Goal: Find specific page/section: Find specific page/section

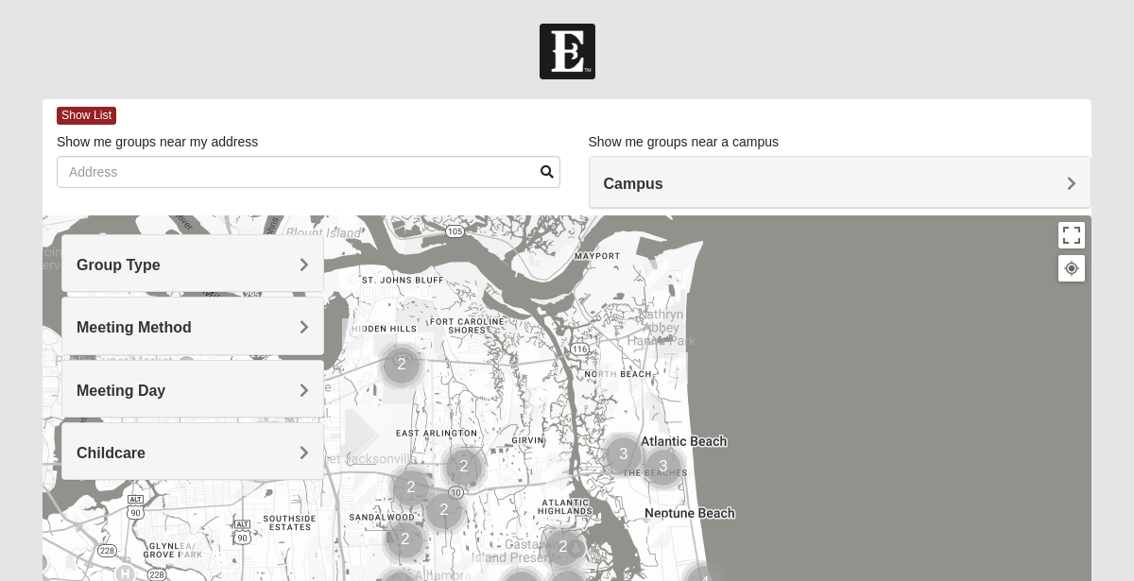
click at [192, 328] on span "Meeting Method" at bounding box center [134, 327] width 115 height 16
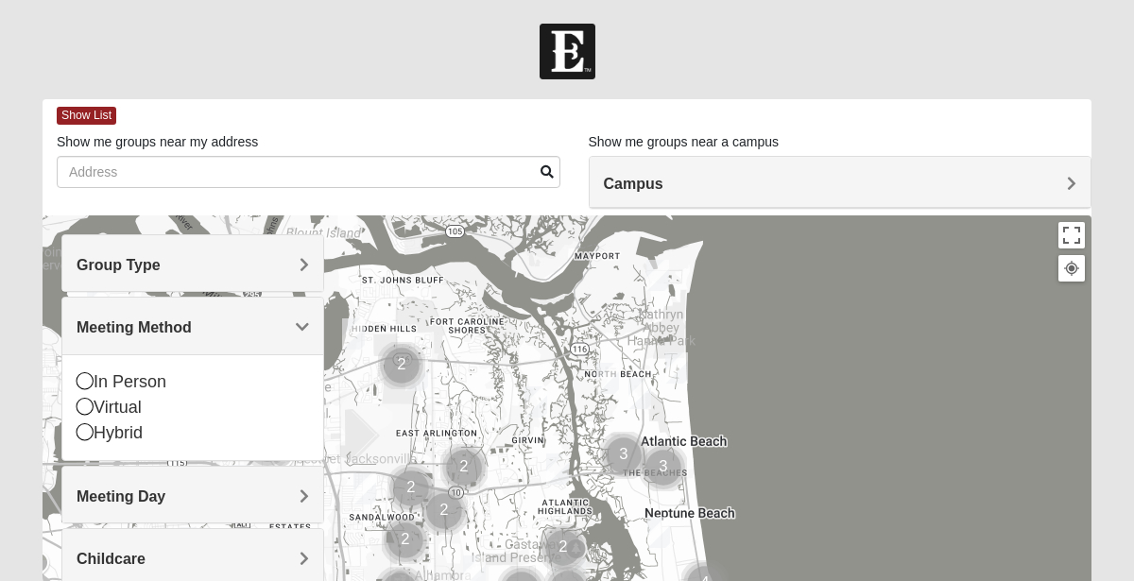
click at [161, 266] on span "Group Type" at bounding box center [119, 265] width 84 height 16
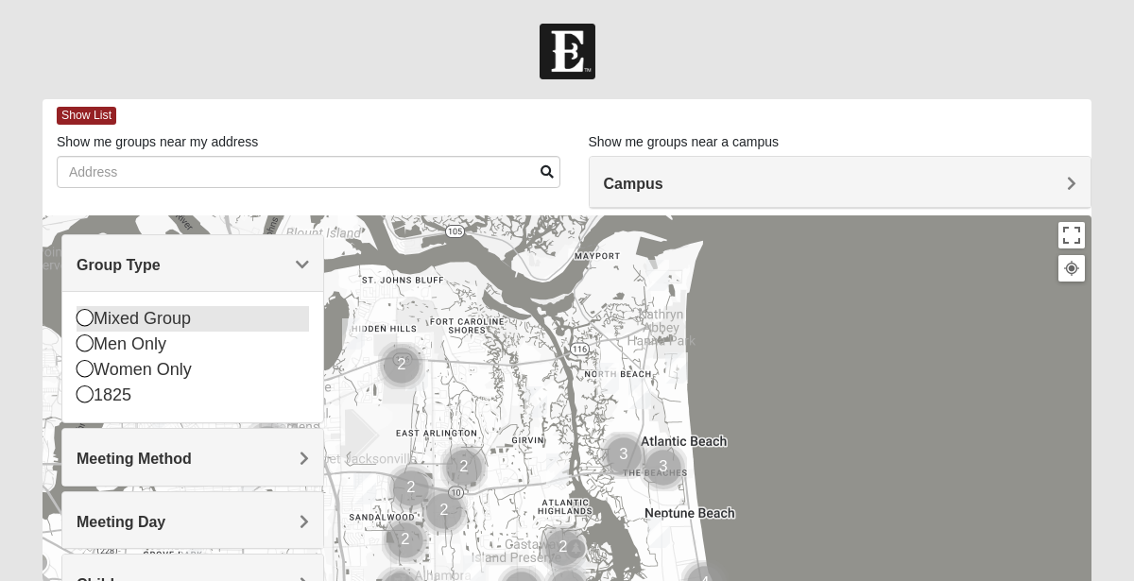
click at [92, 321] on icon at bounding box center [85, 317] width 17 height 17
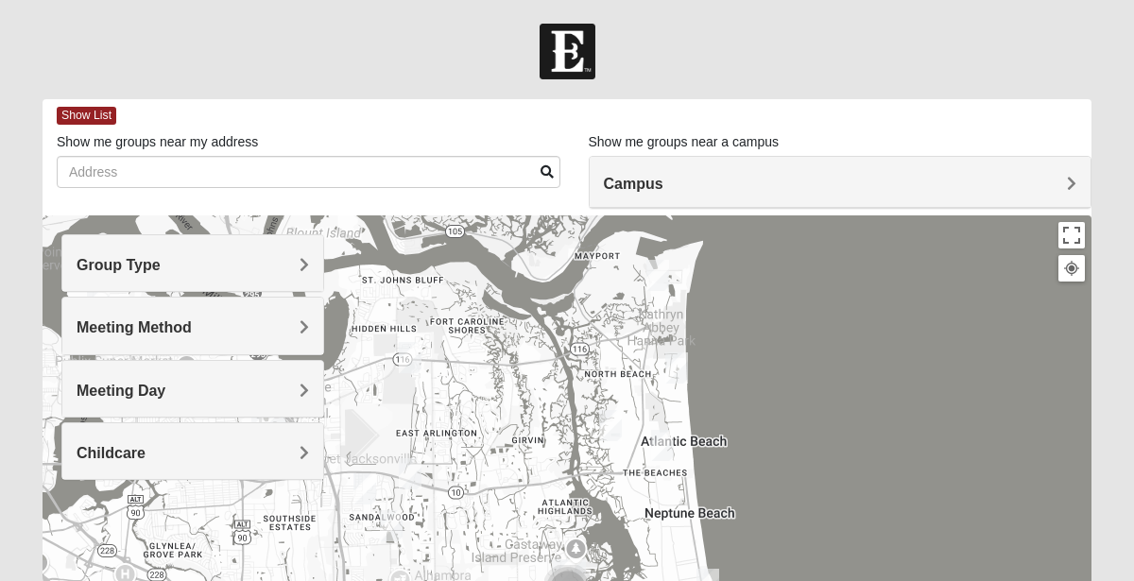
click at [165, 388] on span "Meeting Day" at bounding box center [121, 391] width 89 height 16
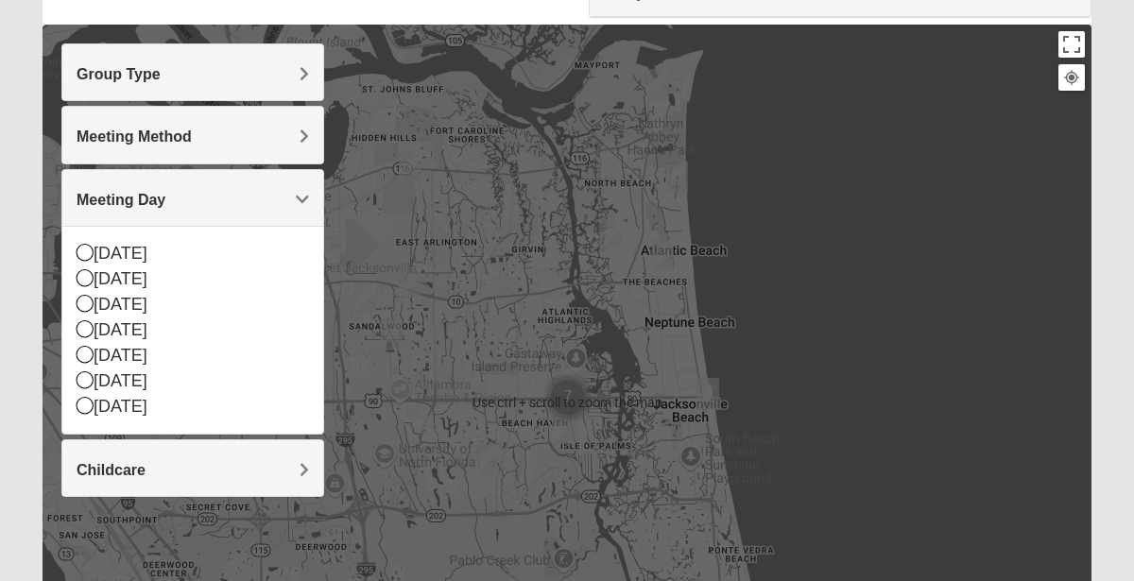
scroll to position [194, 0]
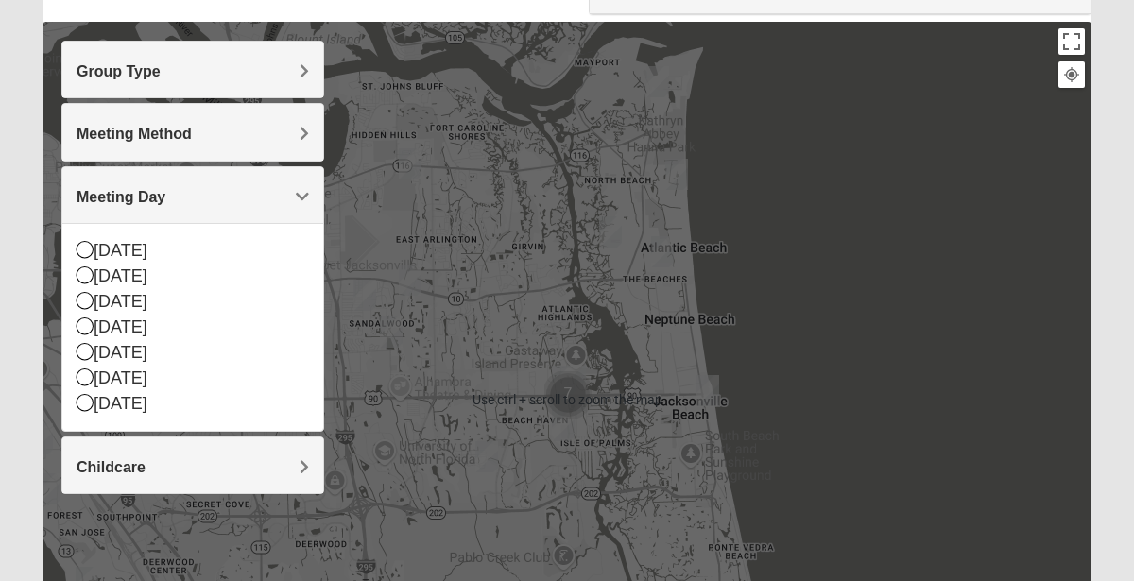
click at [154, 471] on h4 "Childcare" at bounding box center [193, 467] width 232 height 18
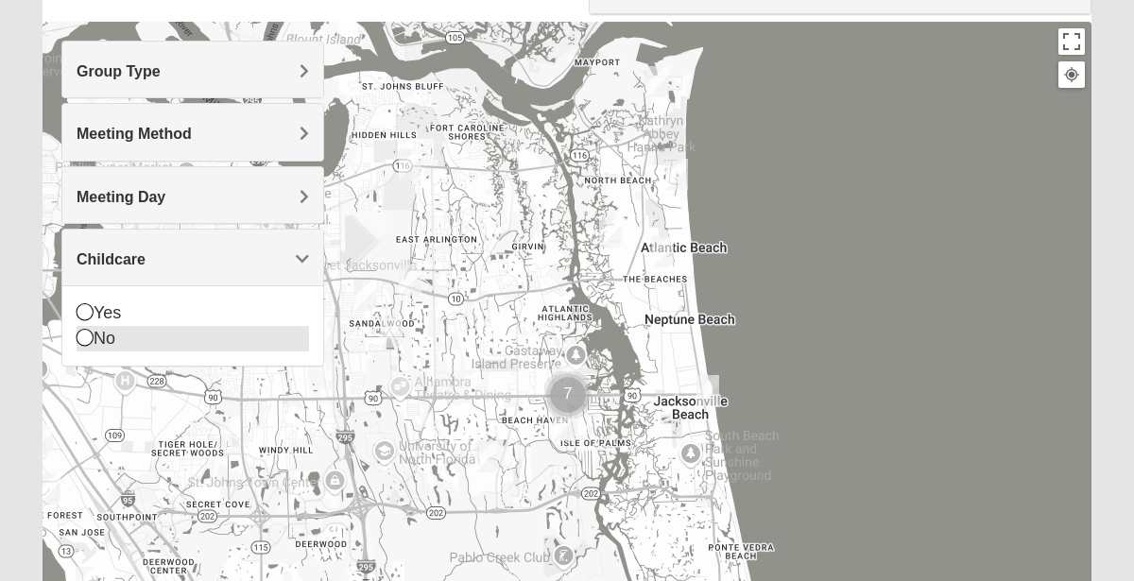
click at [84, 335] on icon at bounding box center [85, 337] width 17 height 17
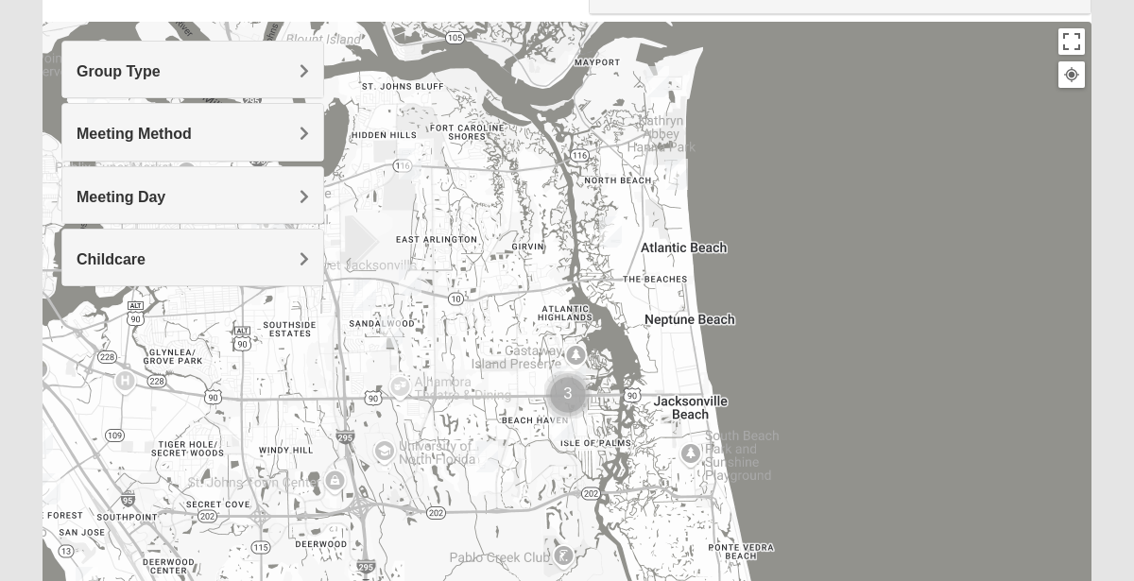
click at [84, 335] on div at bounding box center [567, 400] width 1049 height 756
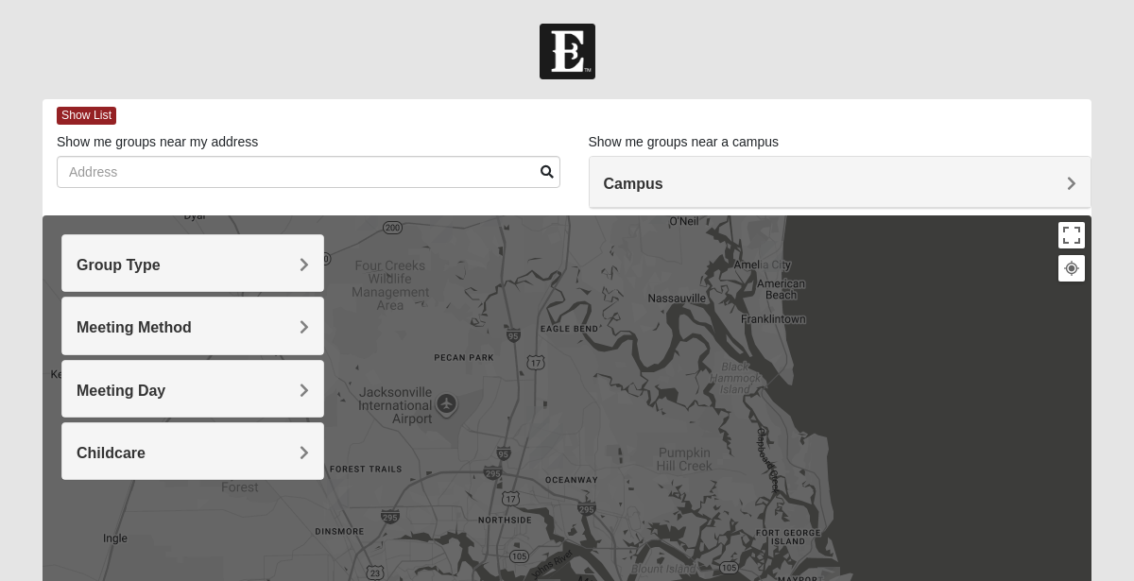
scroll to position [3, 0]
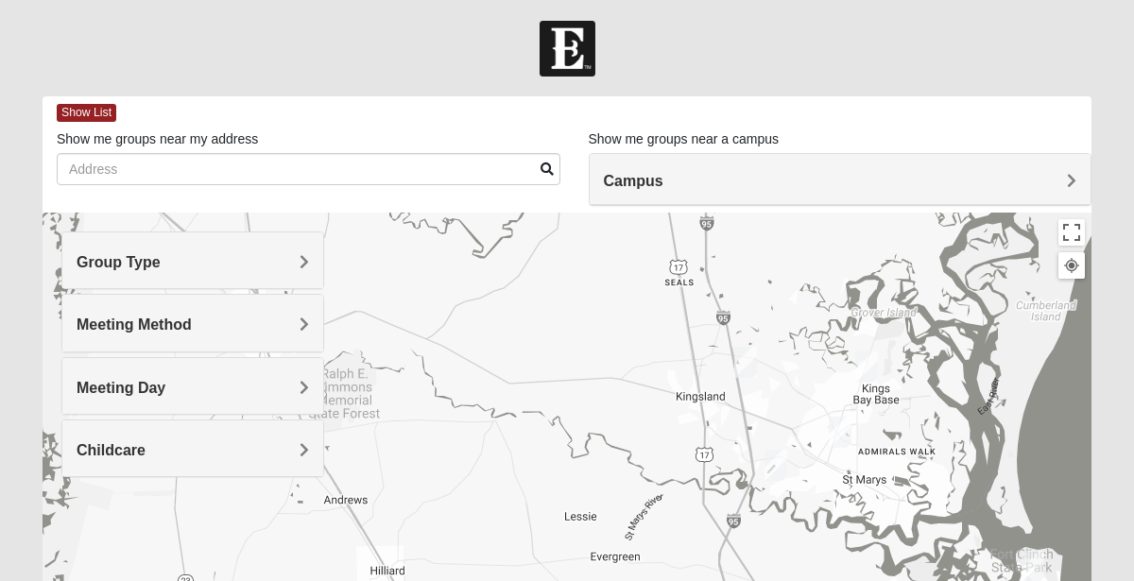
click at [738, 351] on img "Mixed Matthews 31548" at bounding box center [746, 362] width 38 height 46
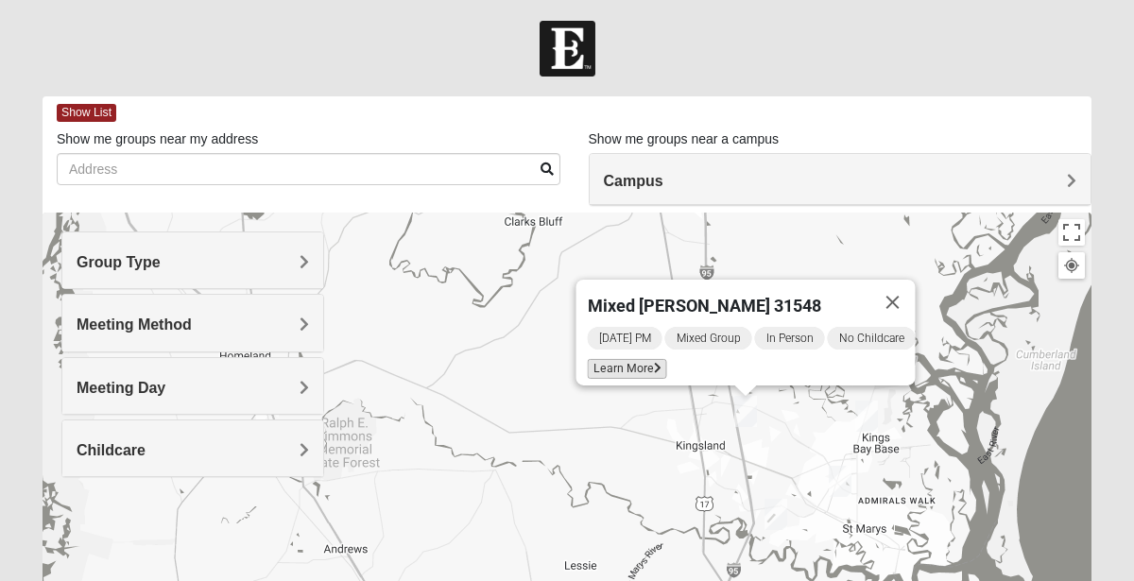
click at [634, 360] on span "Learn More" at bounding box center [627, 369] width 79 height 20
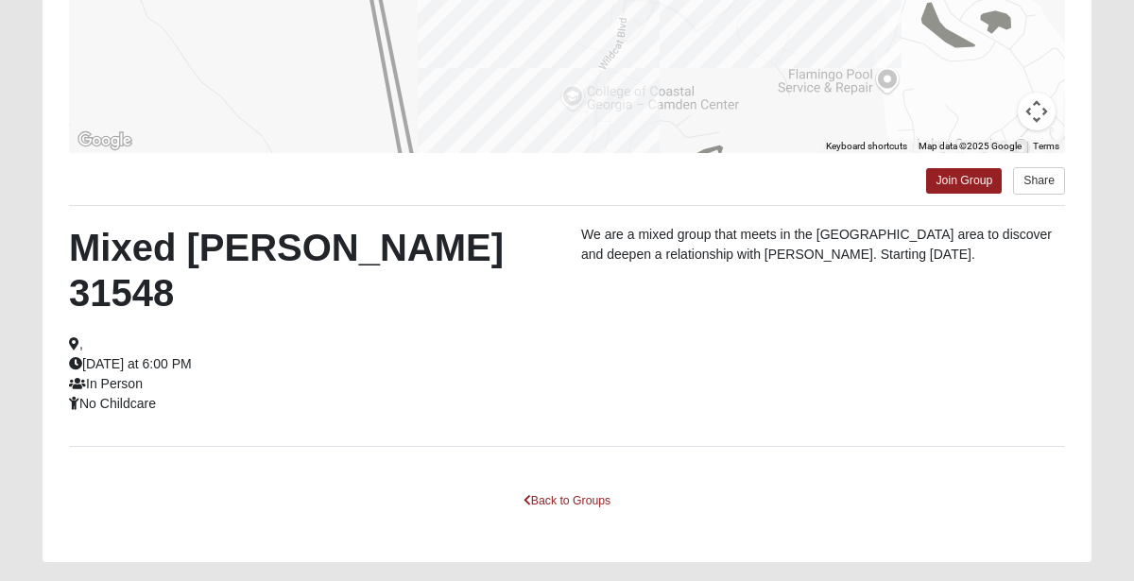
scroll to position [434, 0]
